Goal: Information Seeking & Learning: Learn about a topic

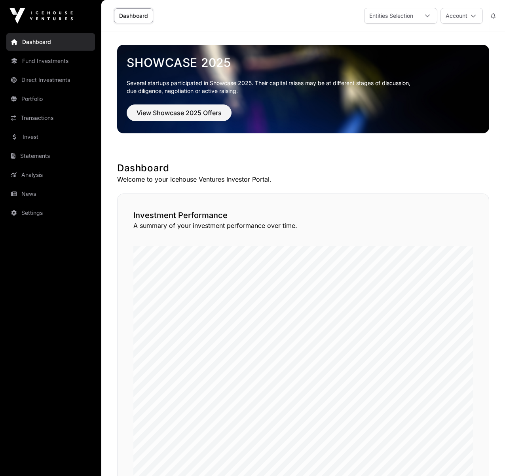
scroll to position [418, 0]
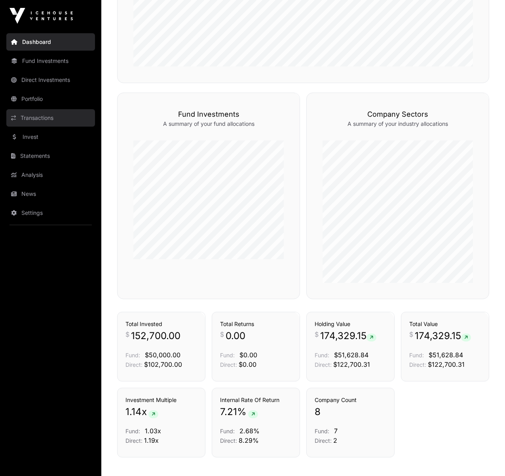
click at [40, 124] on link "Transactions" at bounding box center [50, 117] width 89 height 17
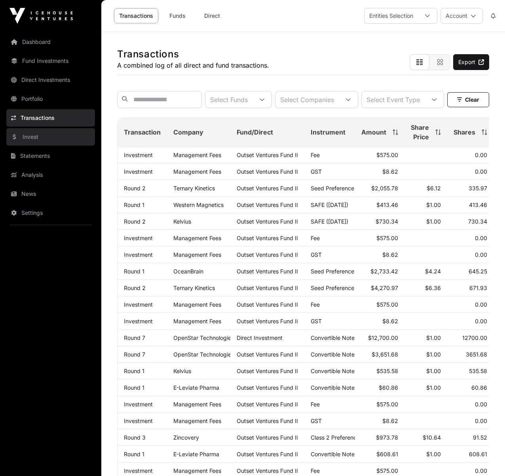
click at [44, 137] on link "Invest" at bounding box center [50, 136] width 89 height 17
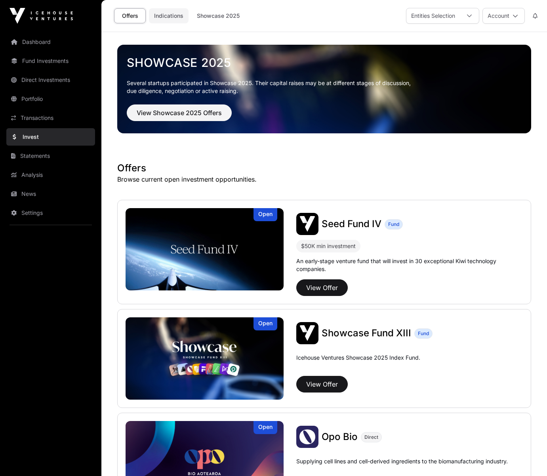
click at [160, 16] on link "Indications" at bounding box center [169, 15] width 40 height 15
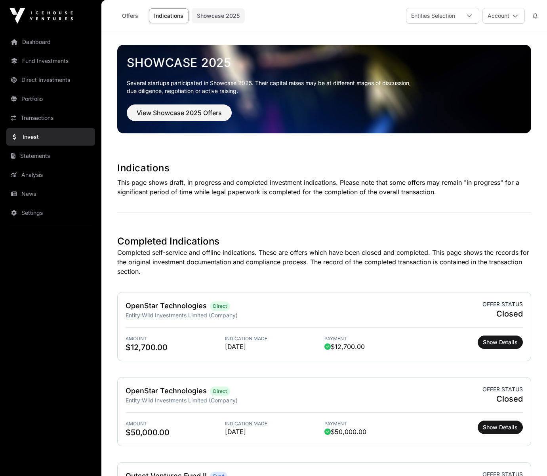
click at [216, 16] on link "Showcase 2025" at bounding box center [218, 15] width 53 height 15
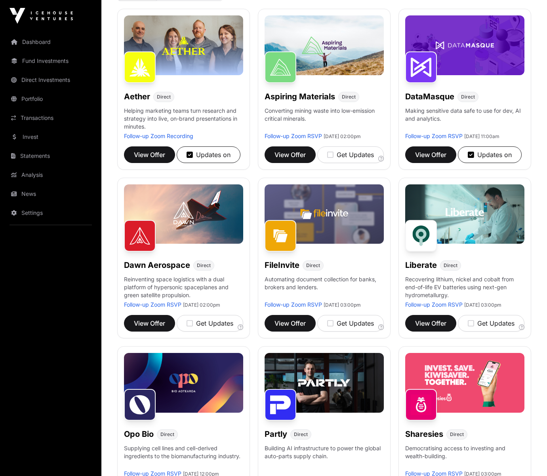
scroll to position [120, 0]
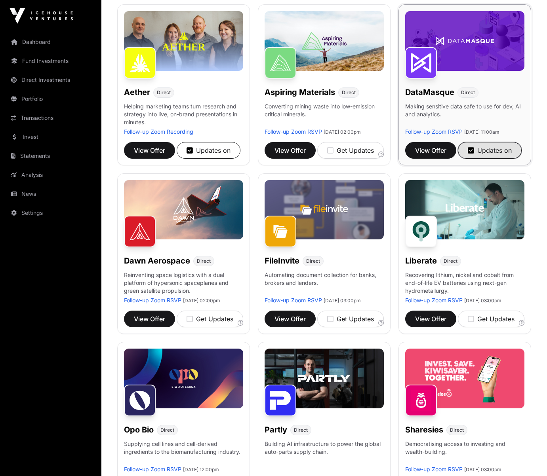
click at [473, 154] on icon "button" at bounding box center [471, 150] width 6 height 7
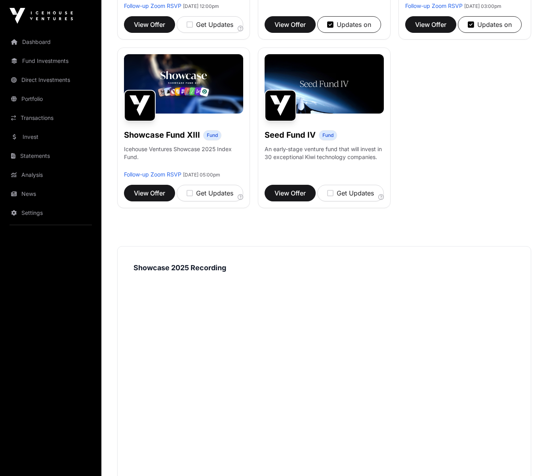
scroll to position [584, 0]
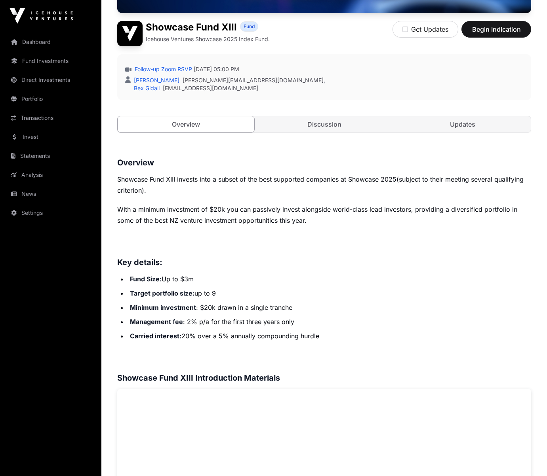
scroll to position [199, 0]
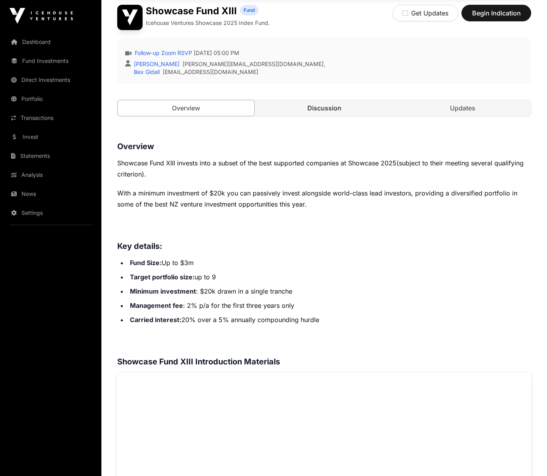
click at [327, 108] on link "Discussion" at bounding box center [324, 108] width 137 height 16
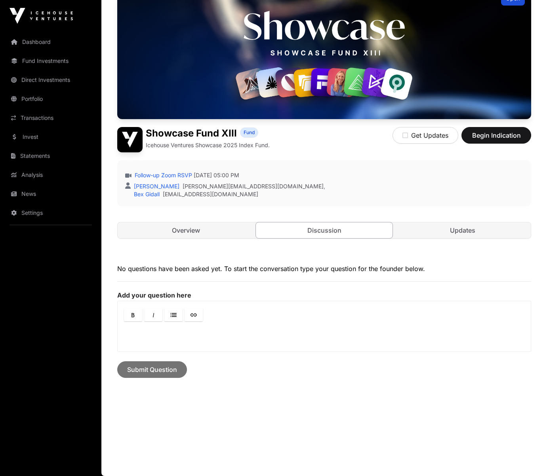
scroll to position [76, 0]
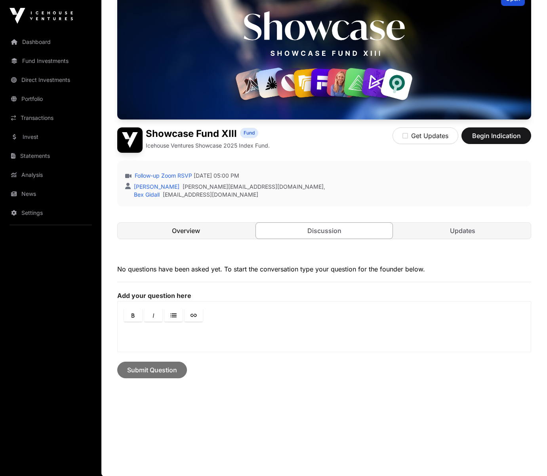
click at [192, 228] on link "Overview" at bounding box center [186, 231] width 137 height 16
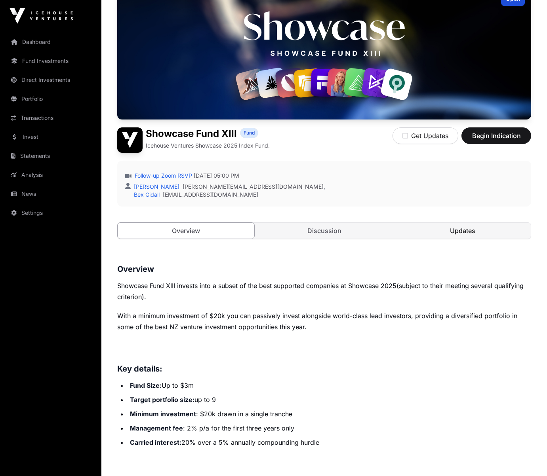
click at [472, 230] on link "Updates" at bounding box center [462, 231] width 137 height 16
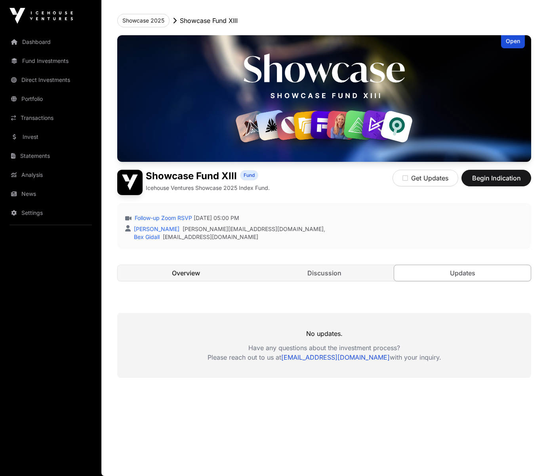
click at [184, 270] on link "Overview" at bounding box center [186, 273] width 137 height 16
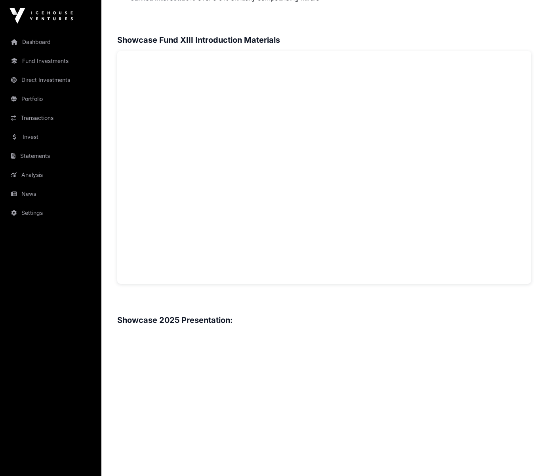
scroll to position [489, 0]
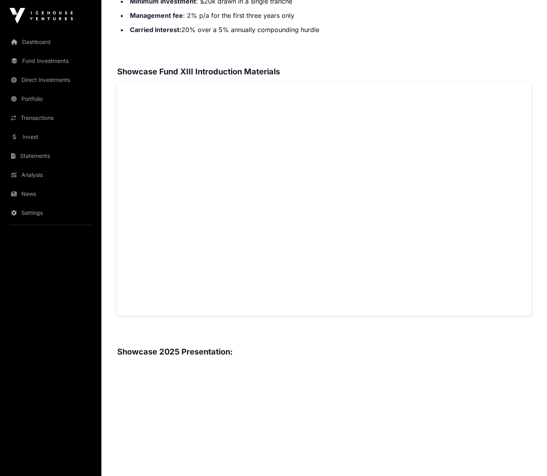
click at [534, 180] on div "Showcase 2025 Showcase Fund XIII Open Showcase Fund XIII Fund Icehouse Ventures…" at bounding box center [323, 221] width 445 height 1356
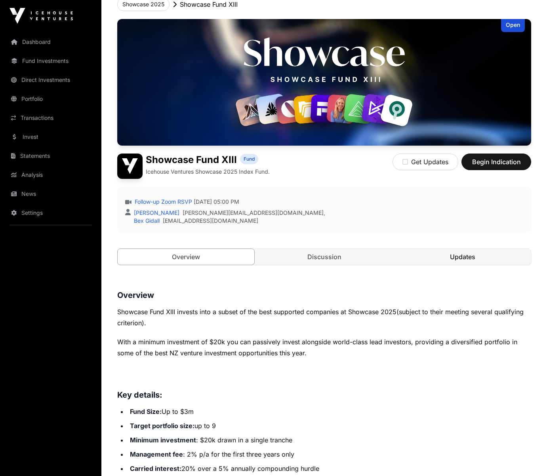
scroll to position [0, 0]
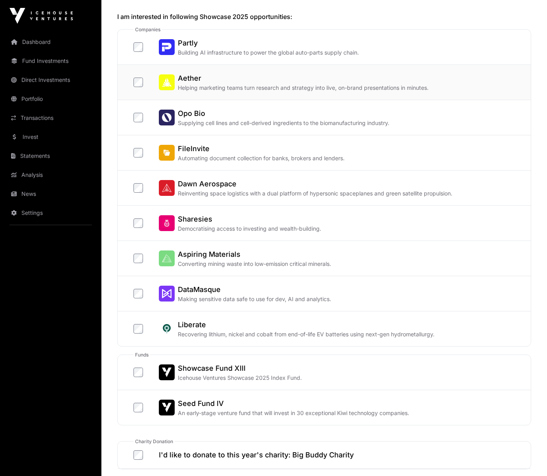
scroll to position [126, 0]
